Goal: Find specific page/section: Find specific page/section

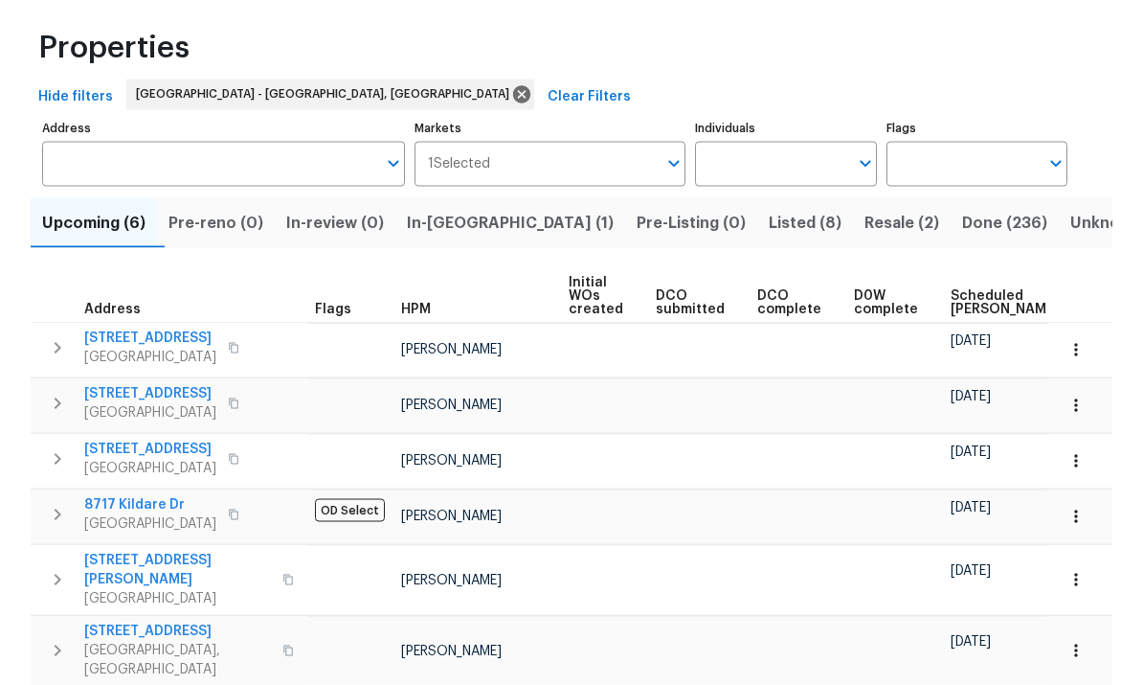
scroll to position [120, 0]
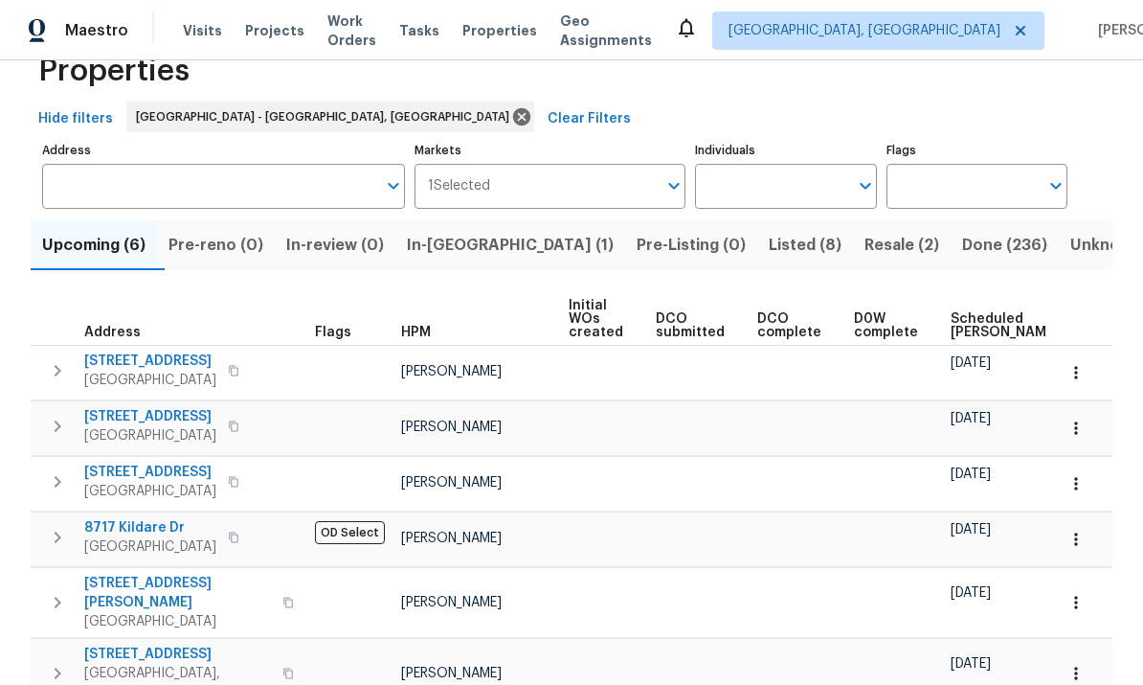
scroll to position [72, 0]
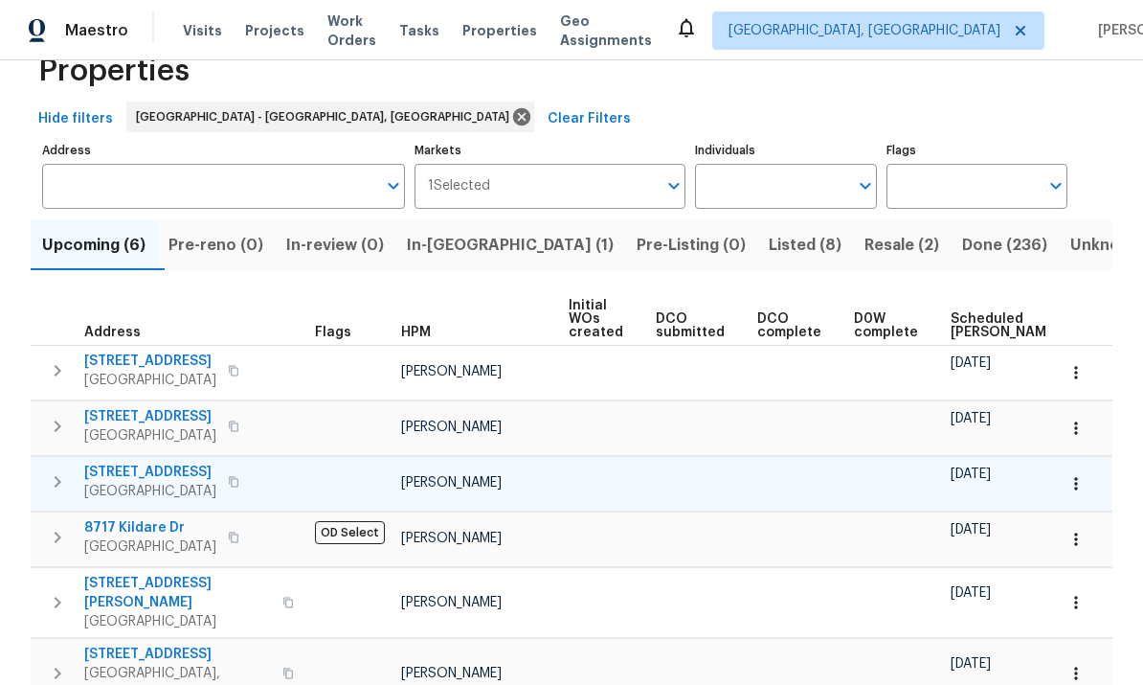
click at [154, 462] on span "411 S Maple St" at bounding box center [150, 471] width 132 height 19
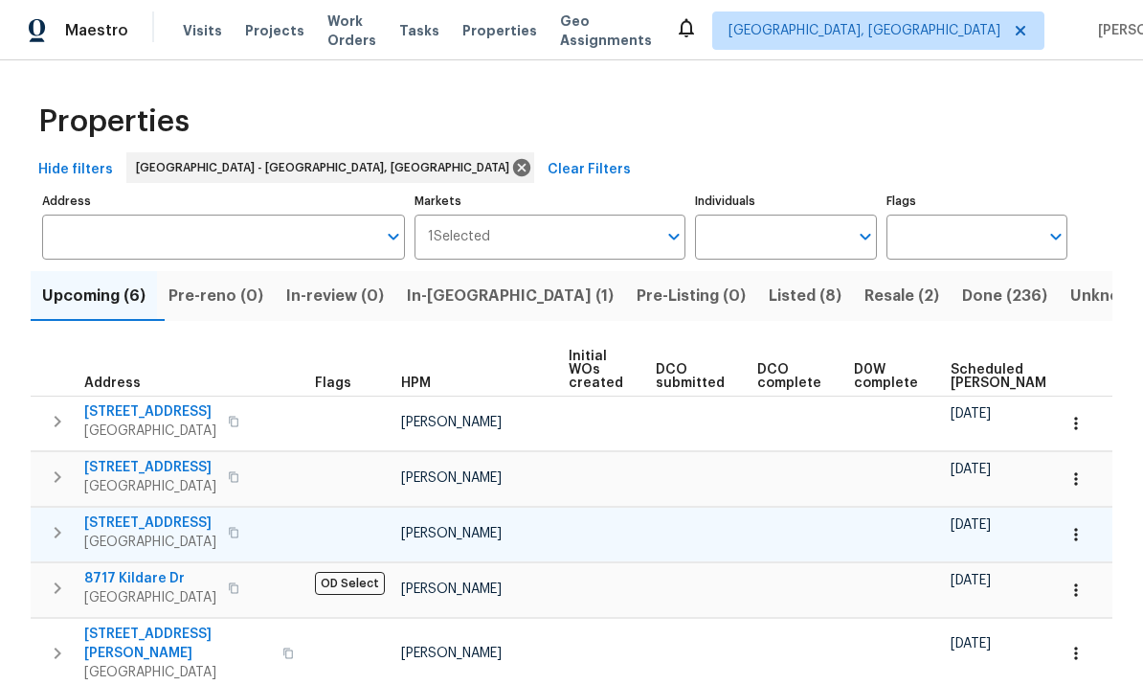
scroll to position [0, 0]
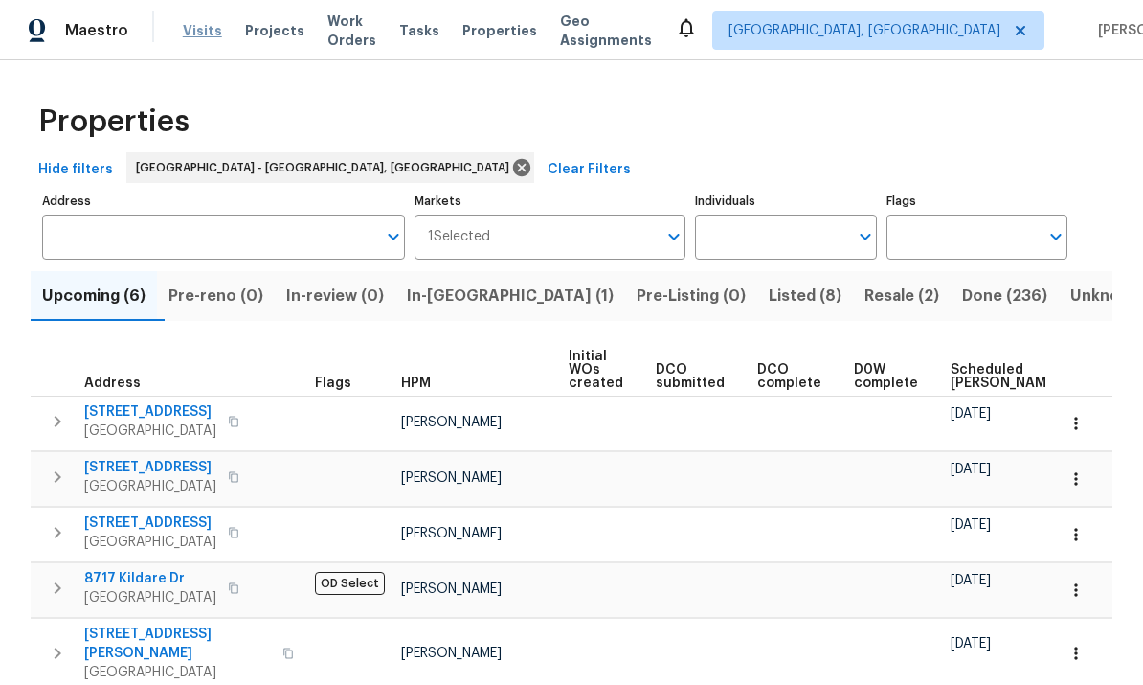
click at [204, 25] on span "Visits" at bounding box center [202, 30] width 39 height 19
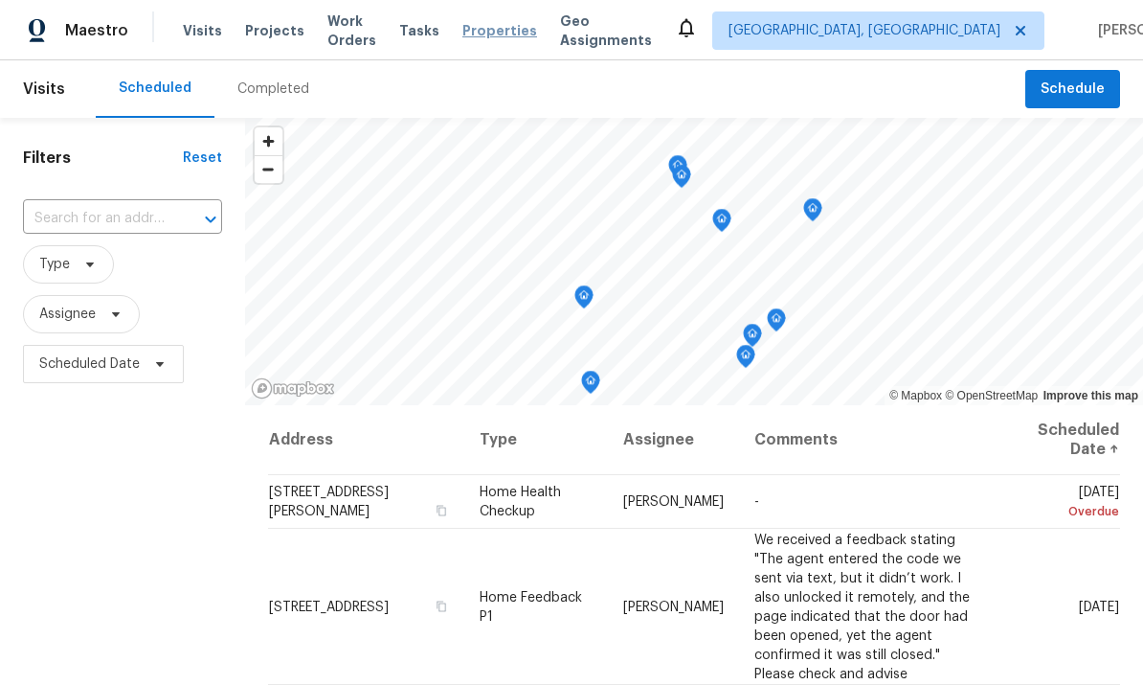
click at [512, 38] on span "Properties" at bounding box center [499, 30] width 75 height 19
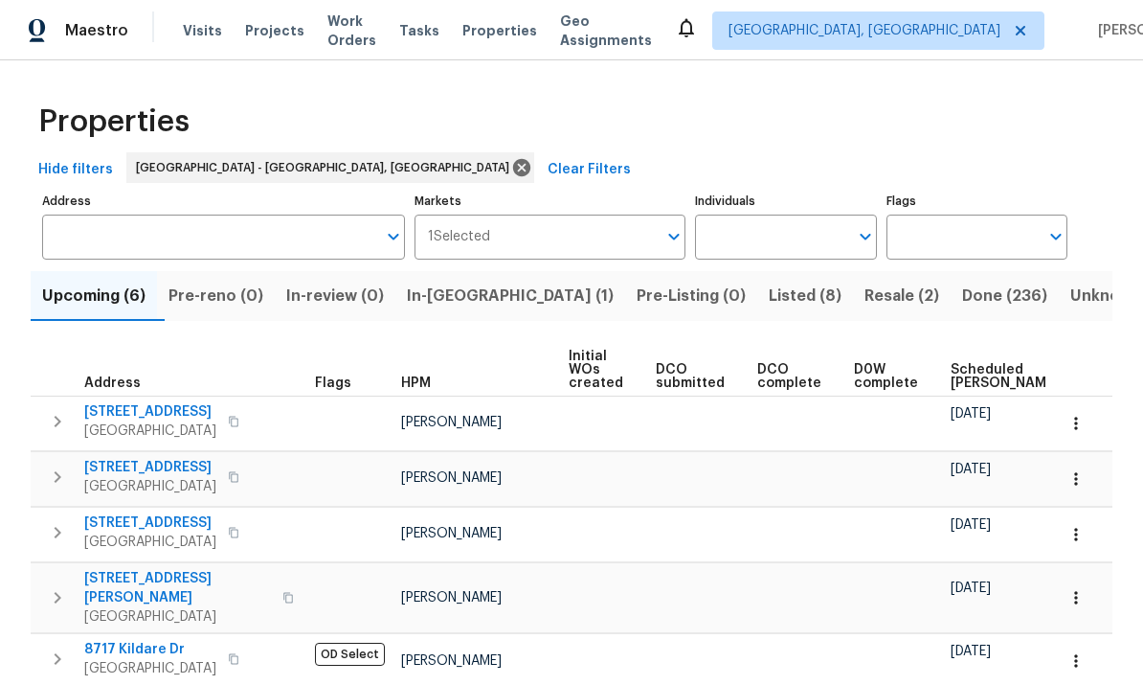
click at [769, 299] on span "Listed (8)" at bounding box center [805, 295] width 73 height 27
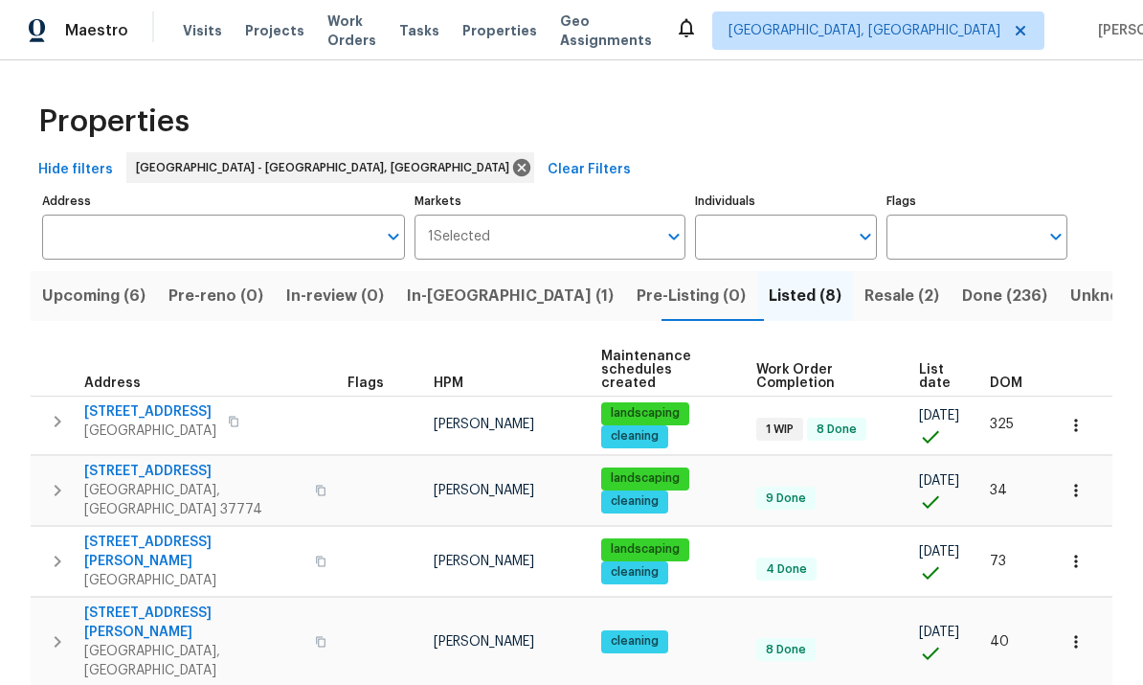
click at [865, 282] on span "Resale (2)" at bounding box center [902, 295] width 75 height 27
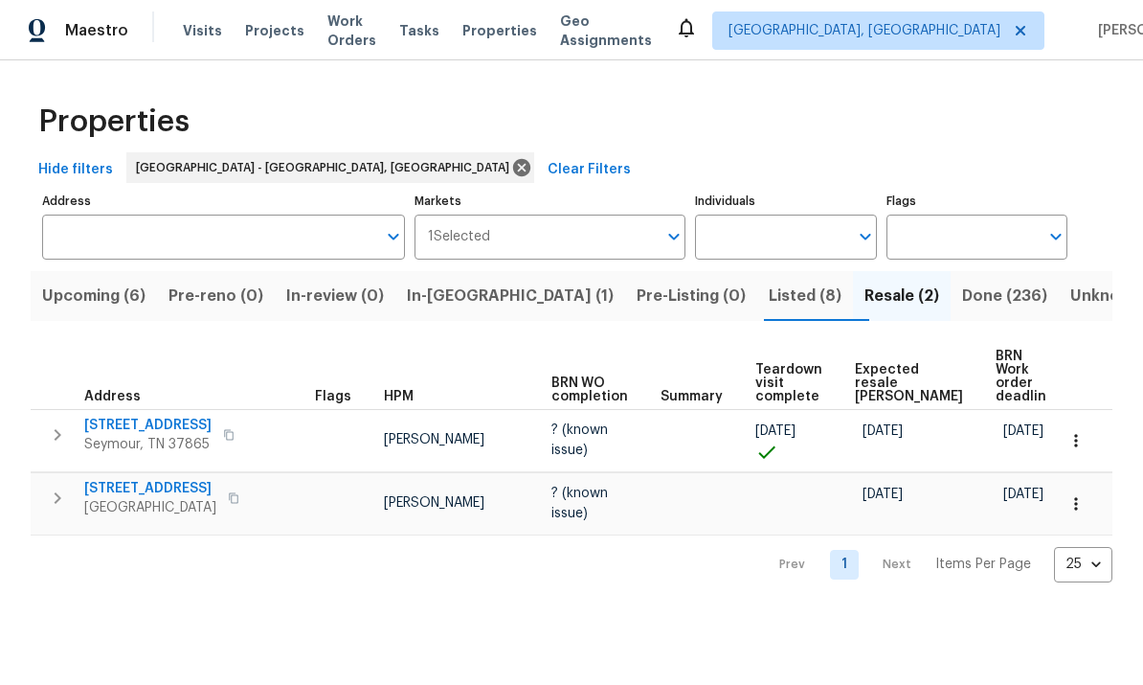
click at [769, 303] on span "Listed (8)" at bounding box center [805, 295] width 73 height 27
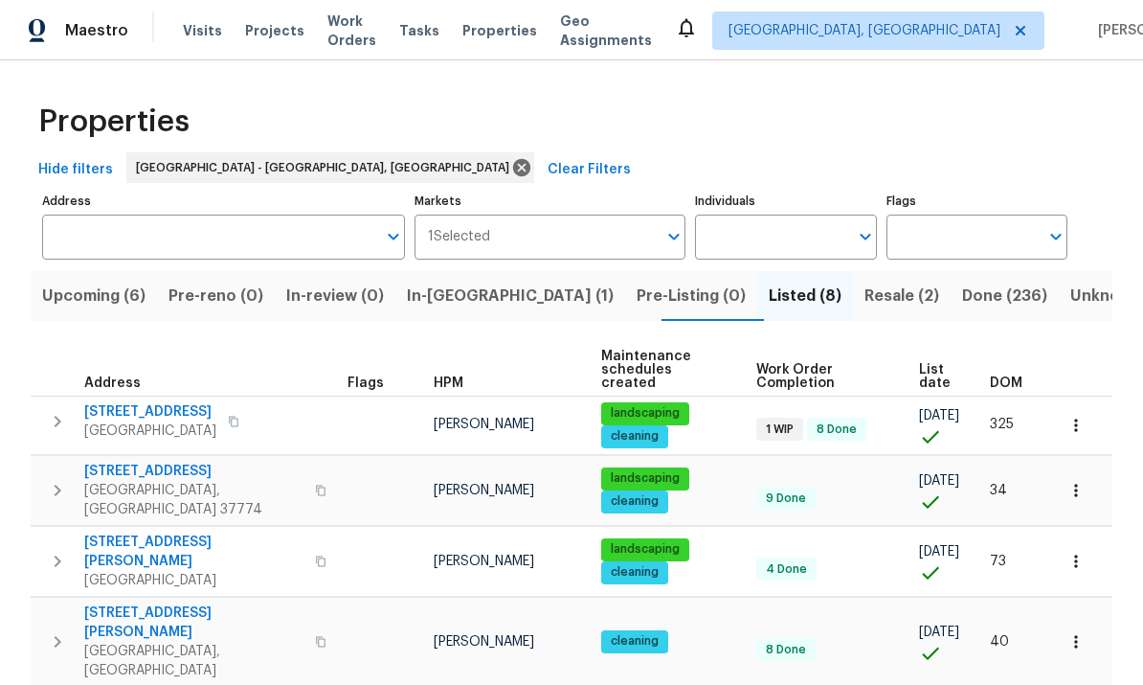
click at [124, 299] on span "Upcoming (6)" at bounding box center [93, 295] width 103 height 27
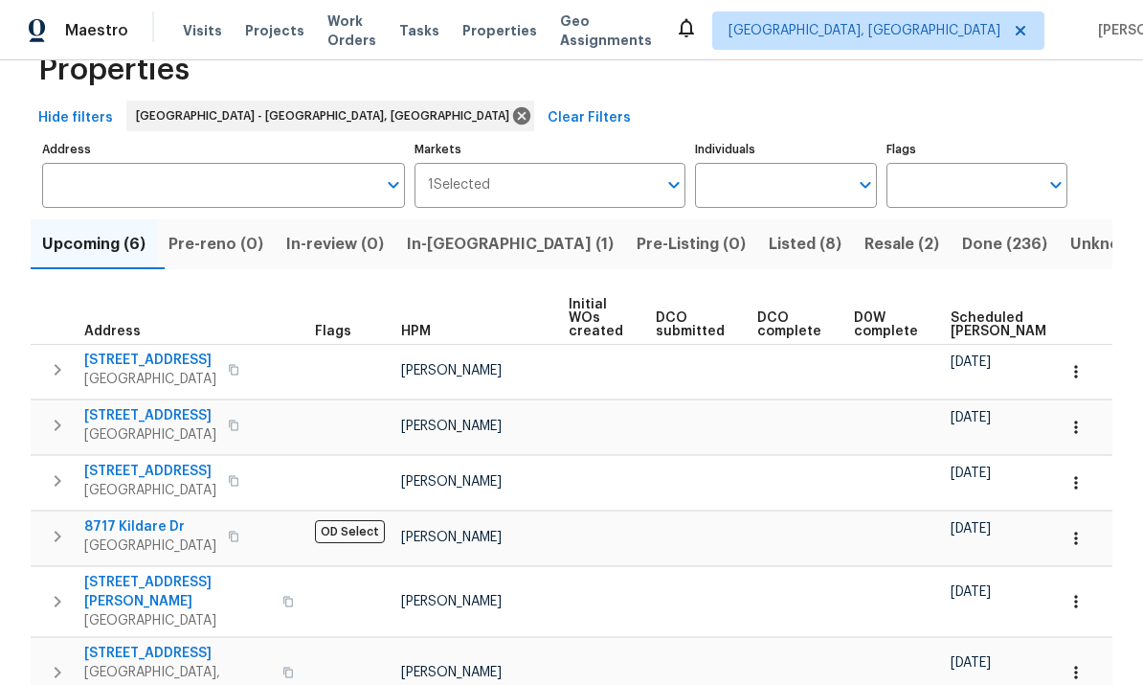
scroll to position [51, 0]
click at [865, 243] on span "Resale (2)" at bounding box center [902, 245] width 75 height 27
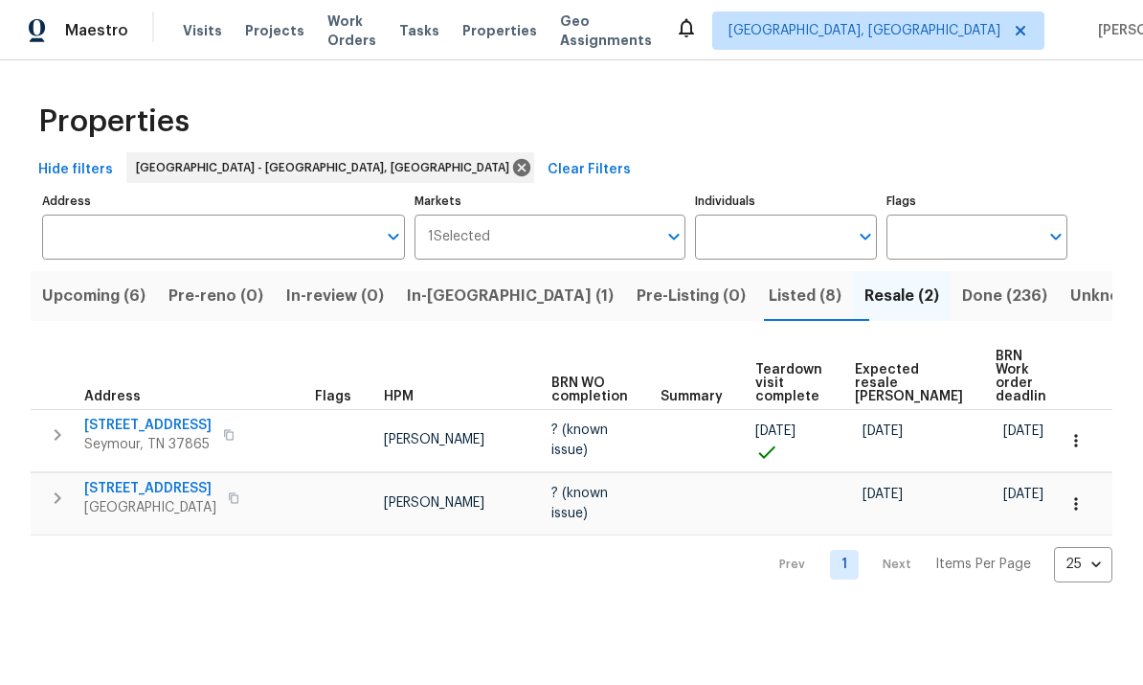
click at [769, 289] on span "Listed (8)" at bounding box center [805, 295] width 73 height 27
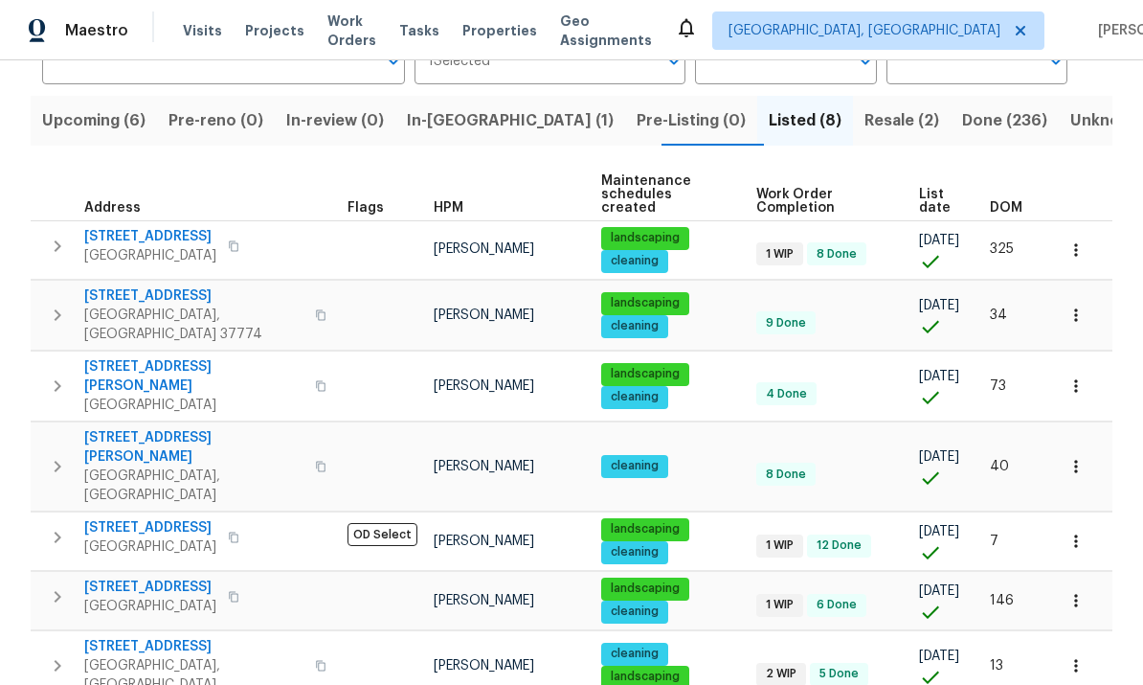
scroll to position [30, 0]
click at [503, 107] on span "In-reno (1)" at bounding box center [510, 120] width 207 height 27
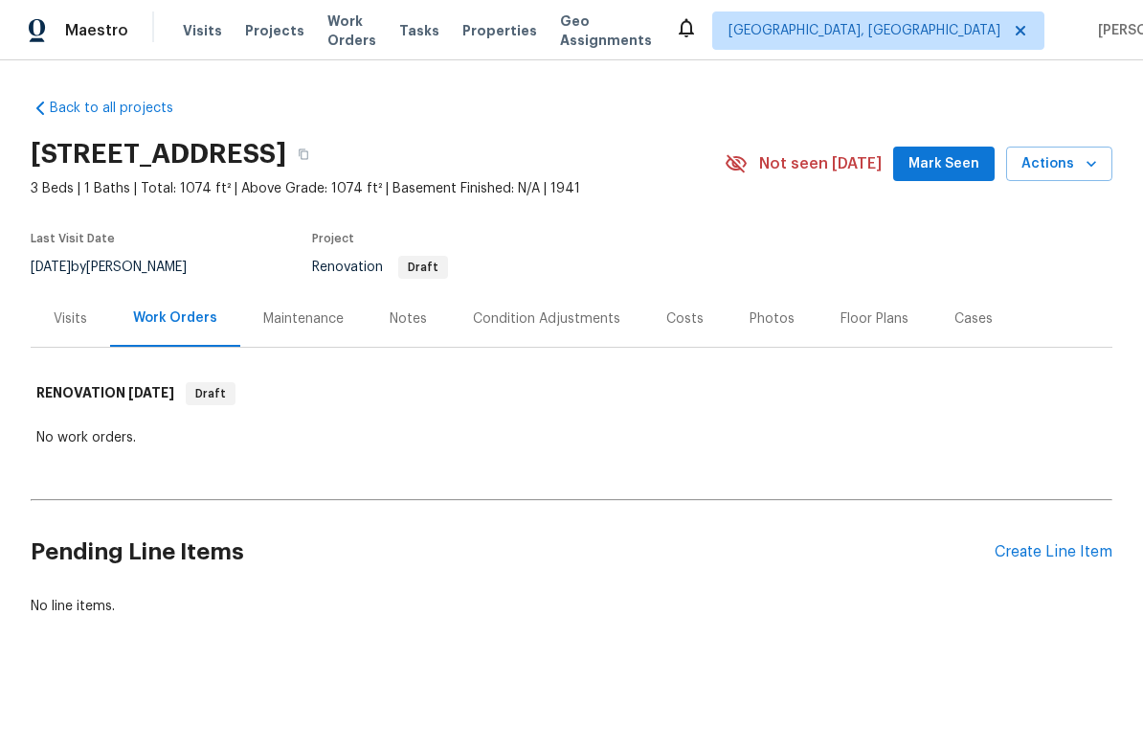
click at [671, 313] on div "Costs" at bounding box center [684, 318] width 37 height 19
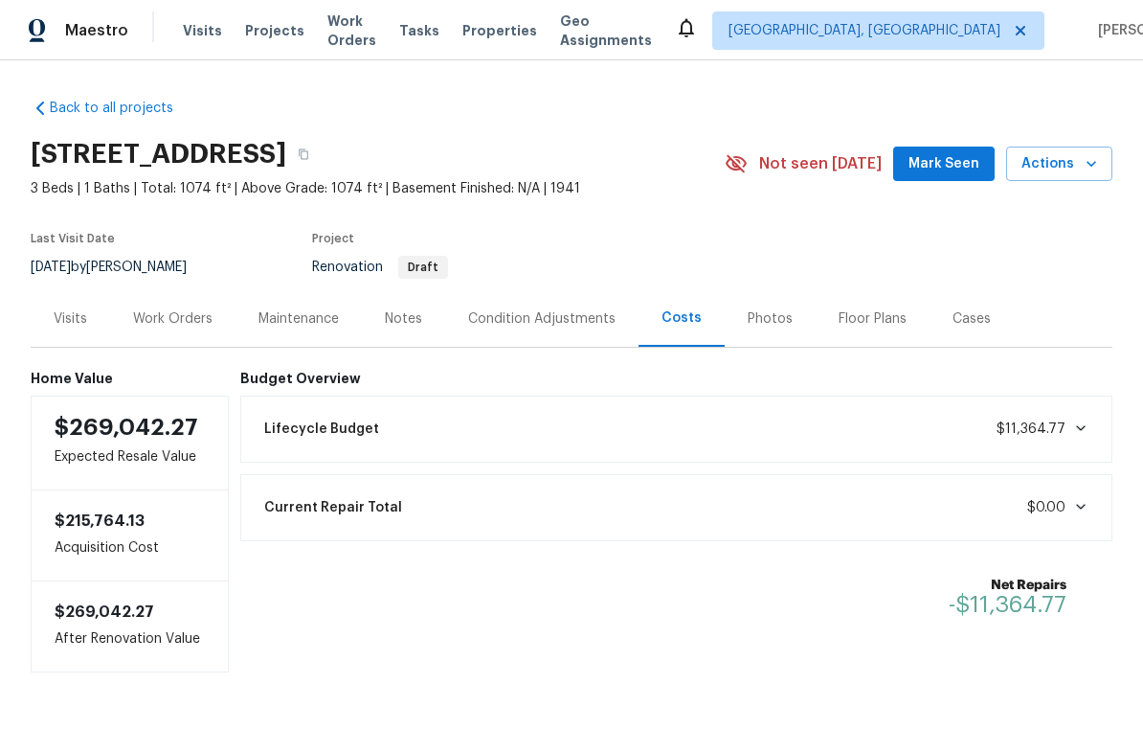
click at [401, 340] on div "Notes" at bounding box center [403, 318] width 83 height 56
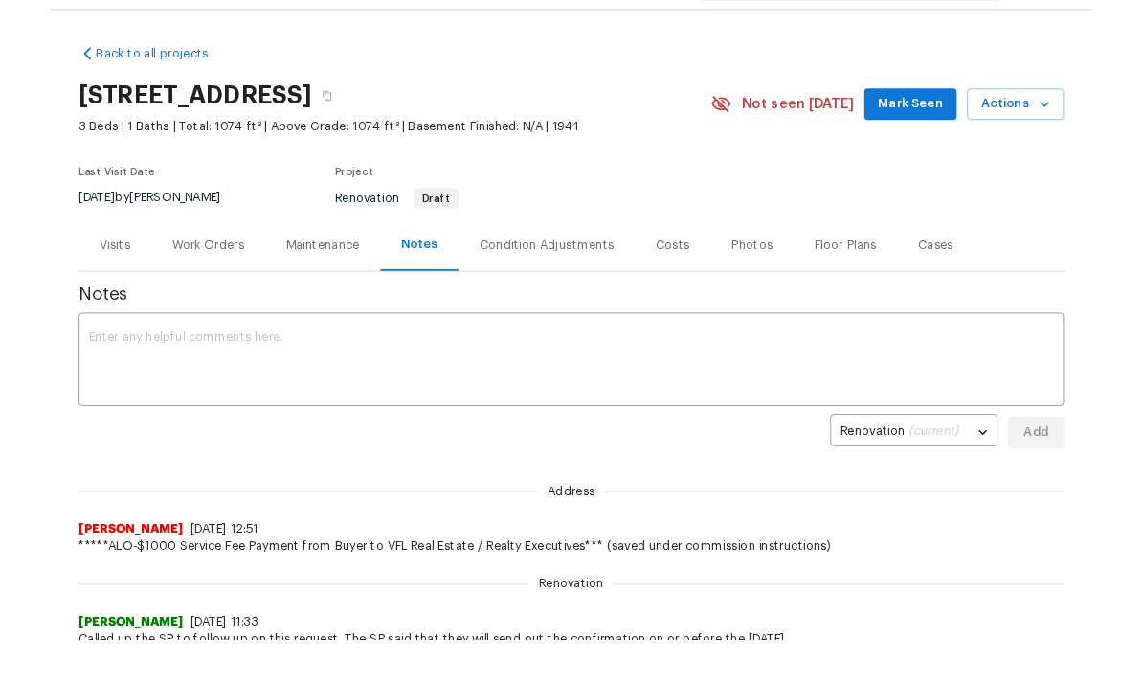
scroll to position [122, 0]
